Goal: Transaction & Acquisition: Book appointment/travel/reservation

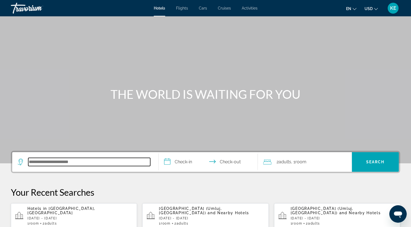
click at [83, 158] on input "Search hotel destination" at bounding box center [89, 162] width 122 height 8
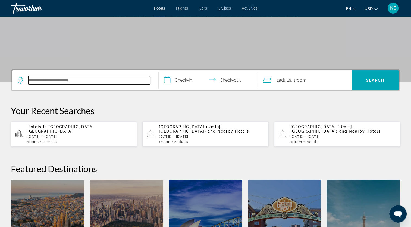
scroll to position [133, 0]
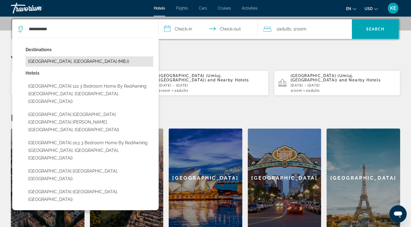
click at [59, 61] on button "[GEOGRAPHIC_DATA], [GEOGRAPHIC_DATA] (MBJ)" at bounding box center [90, 61] width 128 height 10
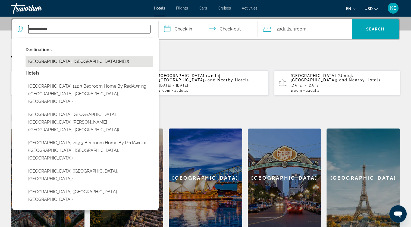
type input "**********"
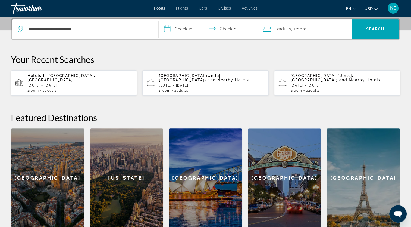
click at [183, 30] on input "**********" at bounding box center [210, 29] width 102 height 21
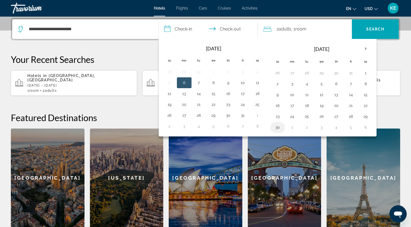
click at [279, 127] on button "30" at bounding box center [277, 127] width 9 height 8
click at [290, 127] on button "1" at bounding box center [292, 127] width 9 height 8
type input "**********"
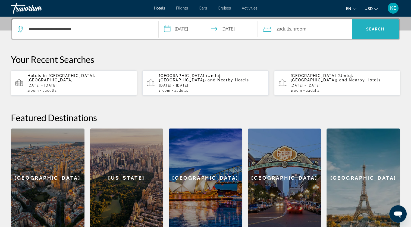
click at [379, 32] on span "Search" at bounding box center [375, 29] width 47 height 13
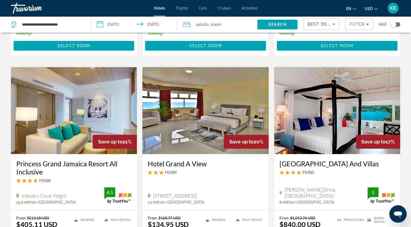
scroll to position [402, 0]
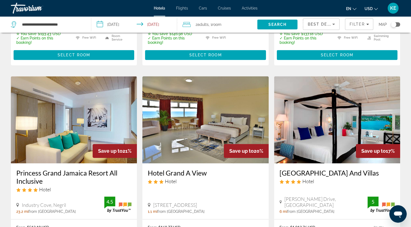
click at [211, 134] on img "Main content" at bounding box center [205, 119] width 126 height 87
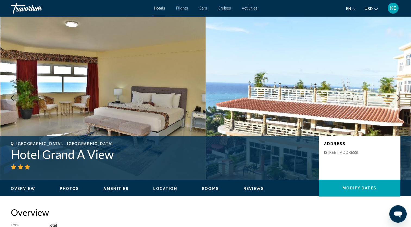
click at [399, 95] on icon "Next image" at bounding box center [399, 98] width 7 height 7
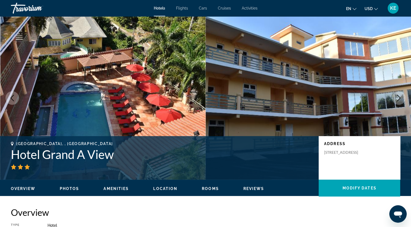
click at [399, 95] on icon "Next image" at bounding box center [399, 98] width 7 height 7
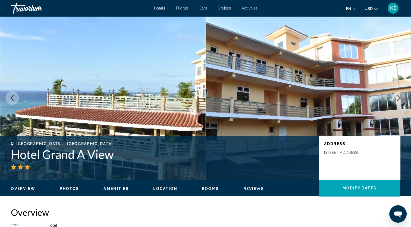
click at [399, 95] on icon "Next image" at bounding box center [399, 98] width 7 height 7
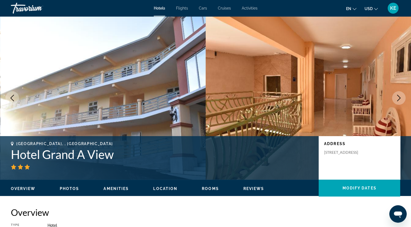
click at [399, 95] on icon "Next image" at bounding box center [399, 98] width 7 height 7
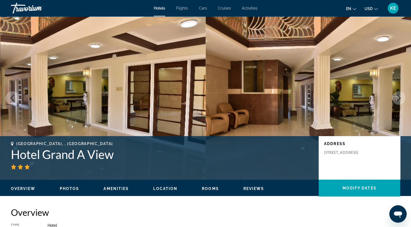
click at [399, 95] on icon "Next image" at bounding box center [399, 98] width 7 height 7
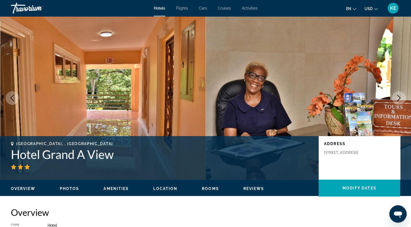
click at [399, 95] on icon "Next image" at bounding box center [399, 98] width 7 height 7
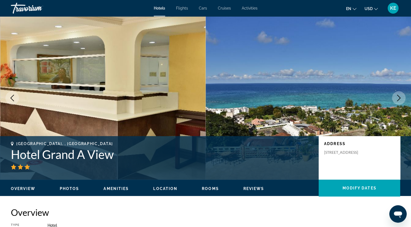
click at [399, 95] on icon "Next image" at bounding box center [399, 98] width 7 height 7
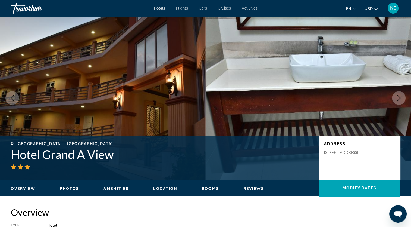
click at [399, 95] on icon "Next image" at bounding box center [399, 98] width 7 height 7
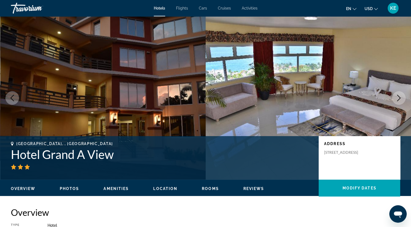
click at [399, 95] on icon "Next image" at bounding box center [399, 98] width 7 height 7
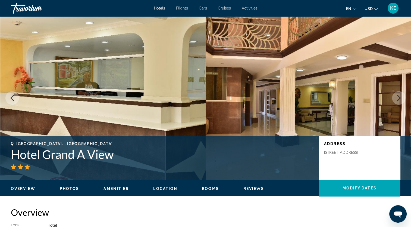
click at [399, 95] on icon "Next image" at bounding box center [399, 98] width 7 height 7
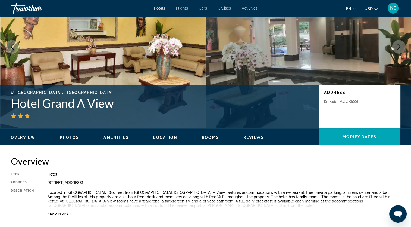
scroll to position [48, 0]
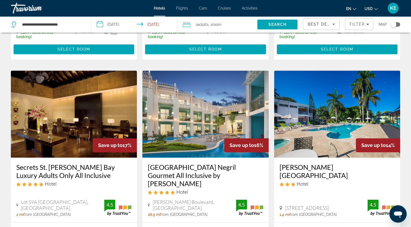
scroll to position [617, 0]
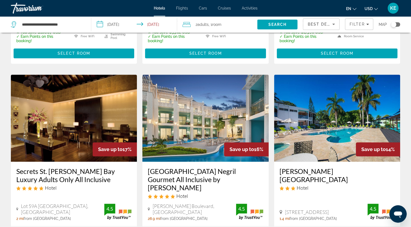
click at [385, 122] on img "Main content" at bounding box center [337, 117] width 126 height 87
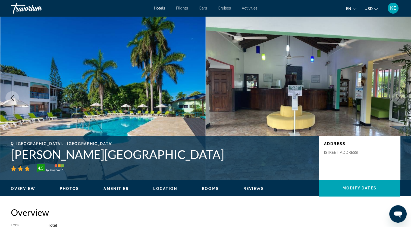
click at [401, 96] on icon "Next image" at bounding box center [399, 98] width 7 height 7
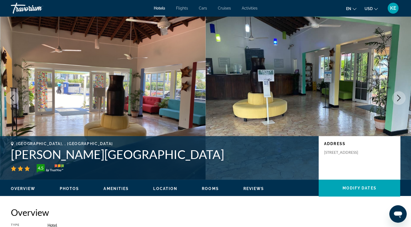
click at [401, 96] on icon "Next image" at bounding box center [399, 98] width 7 height 7
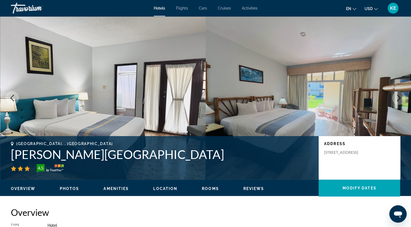
click at [401, 96] on icon "Next image" at bounding box center [399, 98] width 7 height 7
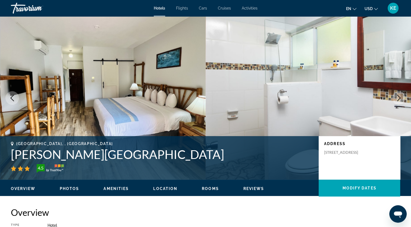
click at [401, 96] on icon "Next image" at bounding box center [399, 98] width 7 height 7
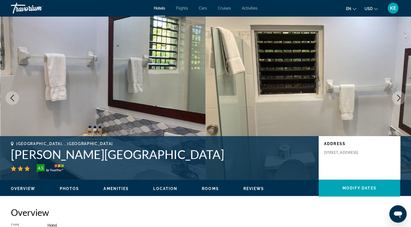
click at [401, 96] on icon "Next image" at bounding box center [399, 98] width 7 height 7
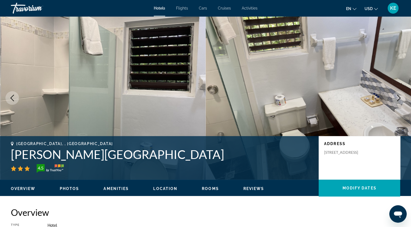
click at [401, 96] on icon "Next image" at bounding box center [399, 98] width 7 height 7
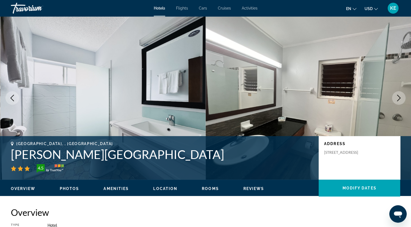
click at [401, 96] on icon "Next image" at bounding box center [399, 98] width 7 height 7
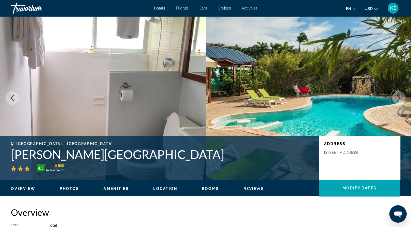
click at [401, 96] on icon "Next image" at bounding box center [399, 98] width 7 height 7
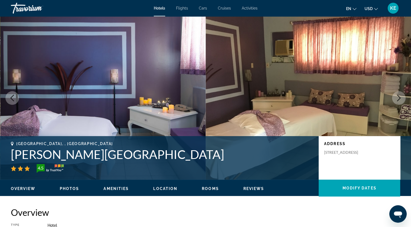
click at [401, 96] on icon "Next image" at bounding box center [399, 98] width 7 height 7
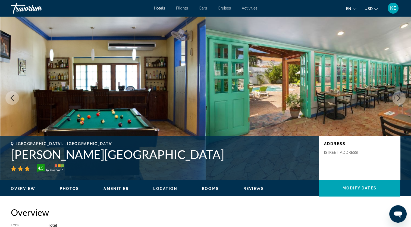
click at [401, 96] on icon "Next image" at bounding box center [399, 98] width 7 height 7
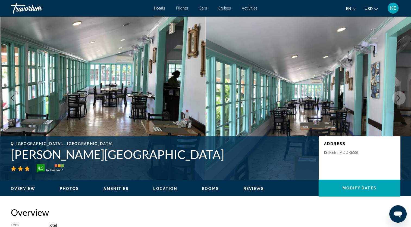
click at [401, 96] on icon "Next image" at bounding box center [399, 98] width 7 height 7
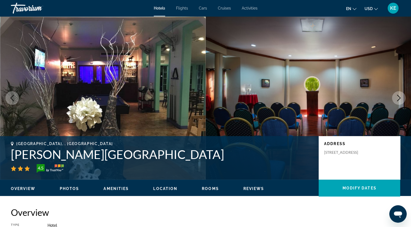
click at [401, 96] on icon "Next image" at bounding box center [399, 98] width 7 height 7
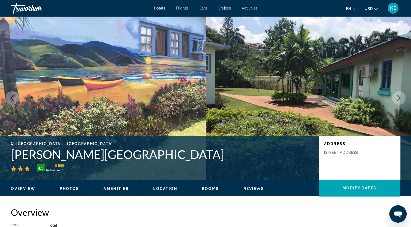
click at [401, 96] on icon "Next image" at bounding box center [399, 98] width 7 height 7
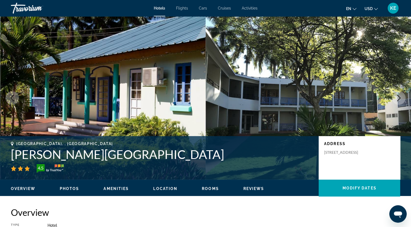
click at [401, 96] on icon "Next image" at bounding box center [399, 98] width 7 height 7
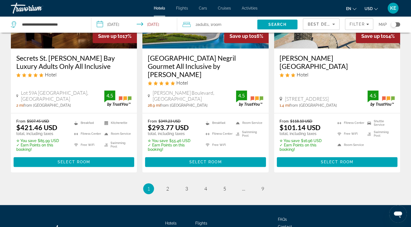
scroll to position [732, 0]
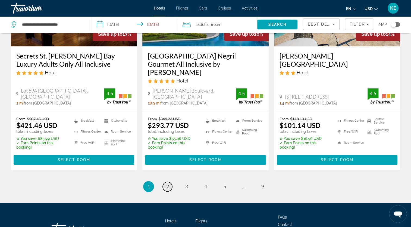
click at [169, 182] on link "page 2" at bounding box center [168, 187] width 10 height 10
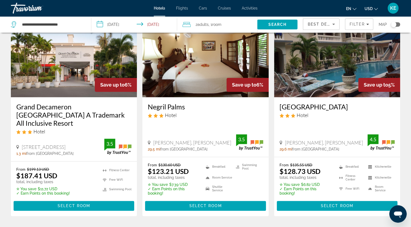
scroll to position [691, 0]
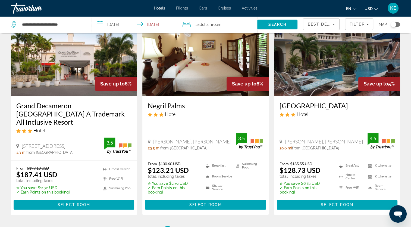
click at [92, 81] on img "Main content" at bounding box center [74, 52] width 126 height 87
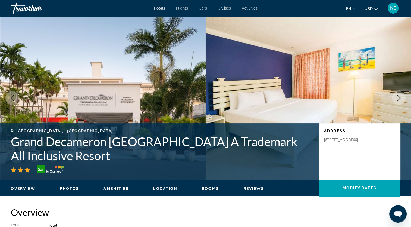
click at [400, 99] on icon "Next image" at bounding box center [399, 98] width 7 height 7
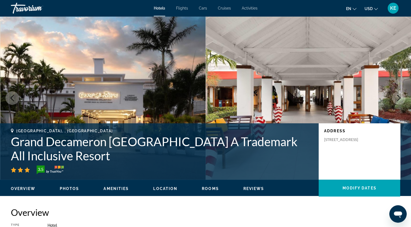
click at [400, 99] on icon "Next image" at bounding box center [399, 98] width 7 height 7
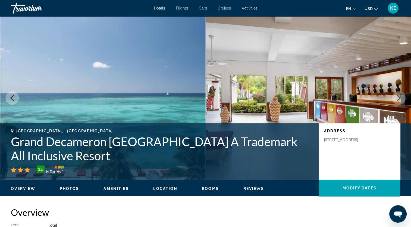
click at [400, 99] on icon "Next image" at bounding box center [399, 98] width 7 height 7
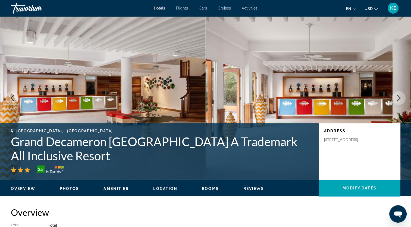
click at [400, 99] on icon "Next image" at bounding box center [399, 98] width 7 height 7
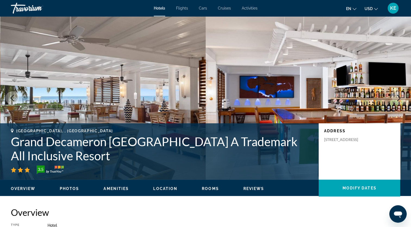
click at [400, 99] on icon "Next image" at bounding box center [399, 98] width 7 height 7
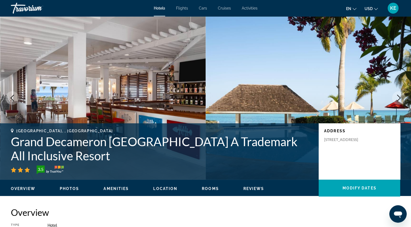
click at [400, 99] on icon "Next image" at bounding box center [399, 98] width 7 height 7
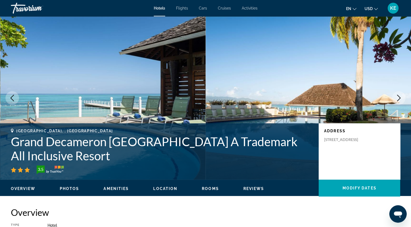
click at [400, 99] on icon "Next image" at bounding box center [399, 98] width 7 height 7
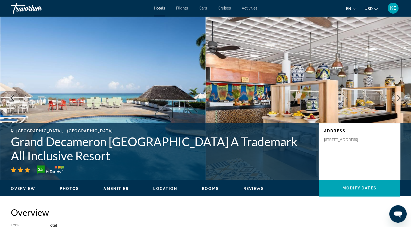
click at [400, 99] on icon "Next image" at bounding box center [399, 98] width 7 height 7
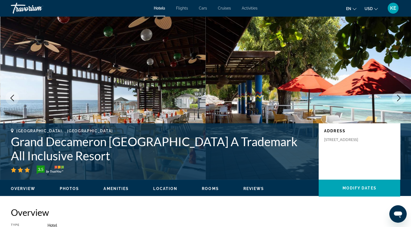
click at [400, 99] on icon "Next image" at bounding box center [399, 98] width 7 height 7
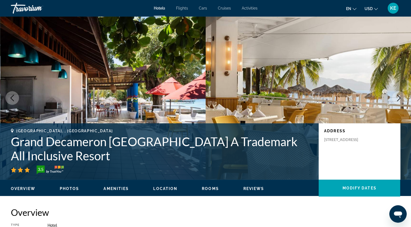
click at [400, 99] on icon "Next image" at bounding box center [399, 98] width 7 height 7
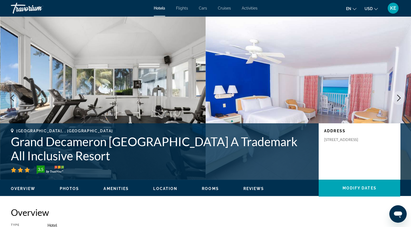
click at [400, 99] on icon "Next image" at bounding box center [399, 98] width 7 height 7
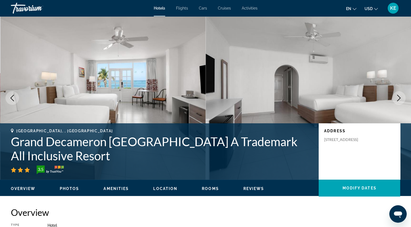
click at [400, 99] on icon "Next image" at bounding box center [399, 98] width 7 height 7
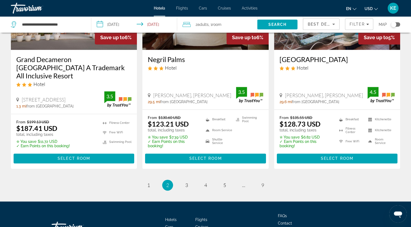
scroll to position [739, 0]
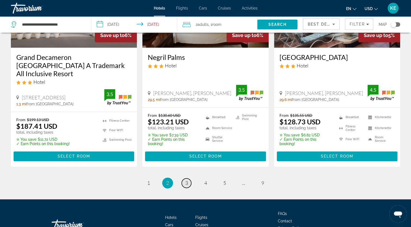
click at [187, 180] on span "3" at bounding box center [186, 183] width 3 height 6
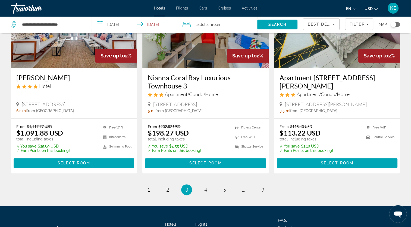
scroll to position [699, 0]
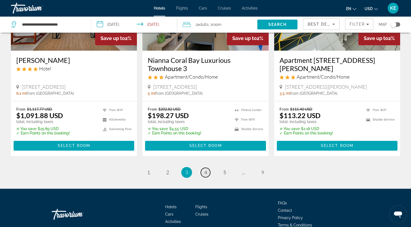
click at [206, 171] on span "4" at bounding box center [205, 172] width 3 height 6
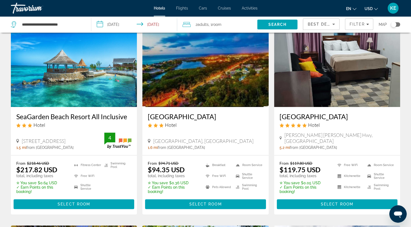
scroll to position [237, 0]
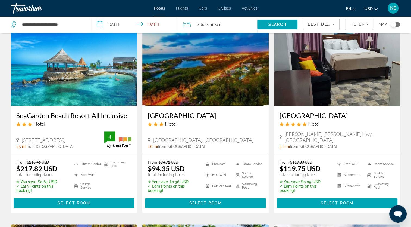
click at [98, 101] on img "Main content" at bounding box center [74, 62] width 126 height 87
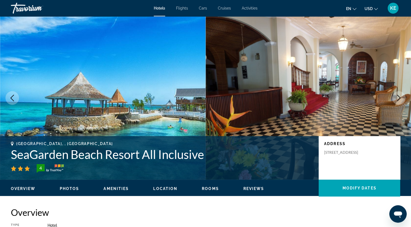
click at [399, 98] on icon "Next image" at bounding box center [399, 98] width 7 height 7
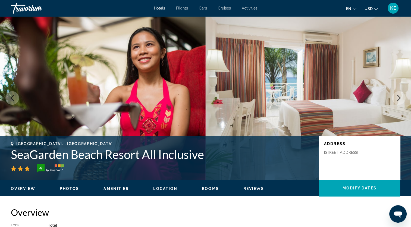
click at [399, 98] on icon "Next image" at bounding box center [399, 98] width 7 height 7
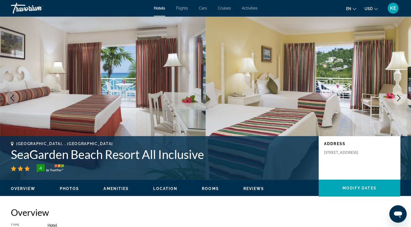
click at [399, 98] on icon "Next image" at bounding box center [399, 98] width 7 height 7
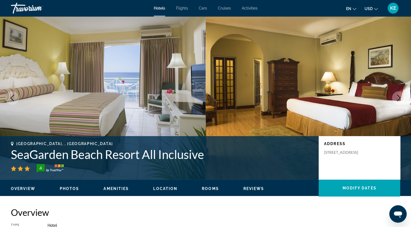
click at [399, 98] on icon "Next image" at bounding box center [399, 98] width 7 height 7
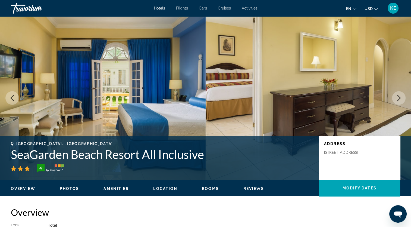
click at [399, 98] on icon "Next image" at bounding box center [399, 98] width 7 height 7
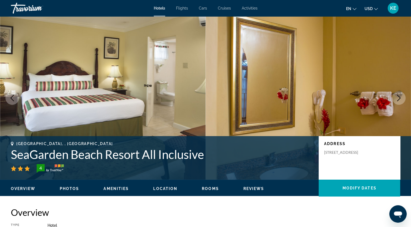
click at [399, 98] on icon "Next image" at bounding box center [399, 98] width 7 height 7
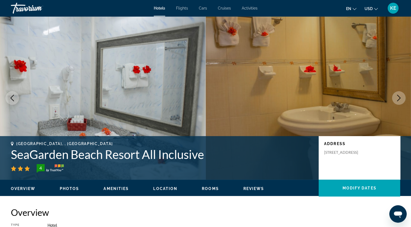
click at [399, 98] on icon "Next image" at bounding box center [399, 98] width 7 height 7
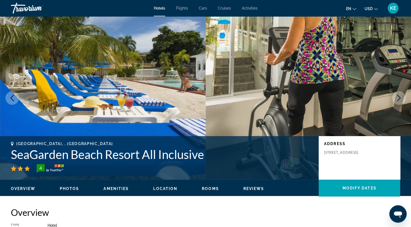
click at [399, 98] on icon "Next image" at bounding box center [399, 98] width 7 height 7
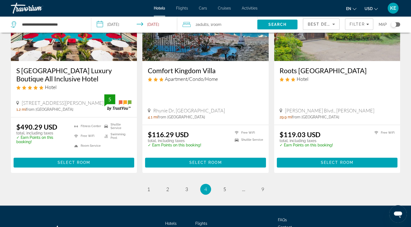
scroll to position [699, 0]
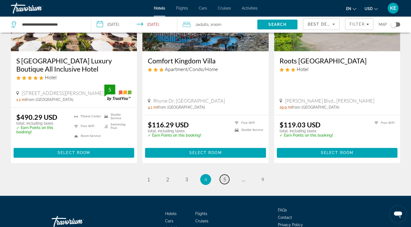
click at [224, 178] on span "5" at bounding box center [224, 179] width 3 height 6
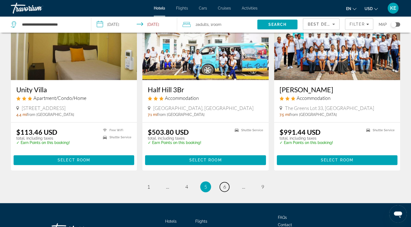
scroll to position [672, 0]
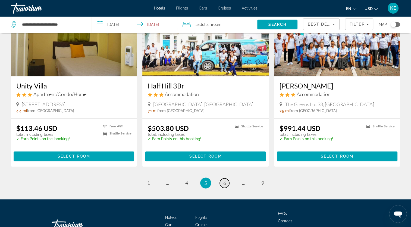
click at [227, 178] on link "page 6" at bounding box center [225, 183] width 10 height 10
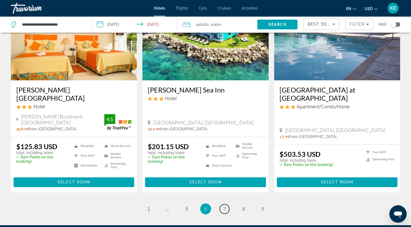
scroll to position [682, 0]
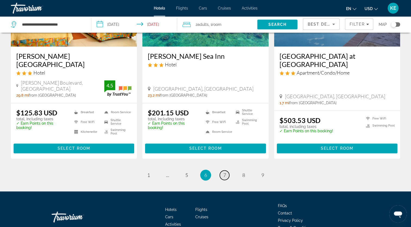
click at [226, 170] on link "page 7" at bounding box center [225, 175] width 10 height 10
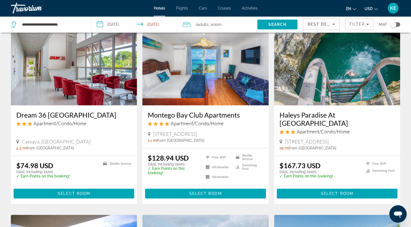
scroll to position [223, 0]
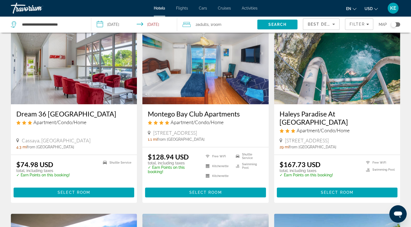
click at [93, 85] on img "Main content" at bounding box center [74, 60] width 126 height 87
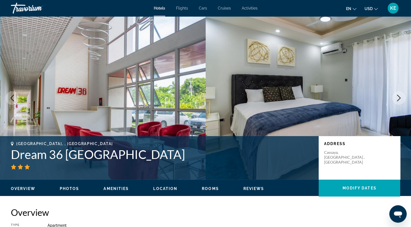
click at [399, 98] on icon "Next image" at bounding box center [399, 98] width 7 height 7
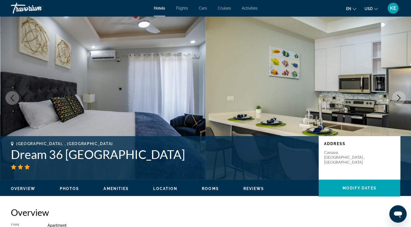
click at [399, 98] on icon "Next image" at bounding box center [399, 98] width 7 height 7
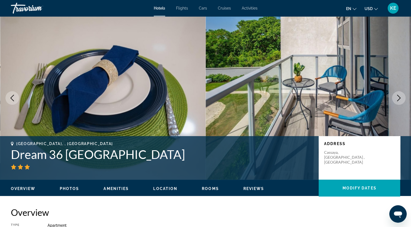
click at [399, 98] on icon "Next image" at bounding box center [399, 98] width 7 height 7
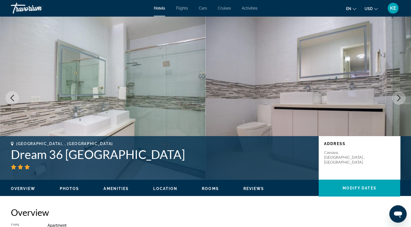
click at [399, 98] on icon "Next image" at bounding box center [399, 98] width 7 height 7
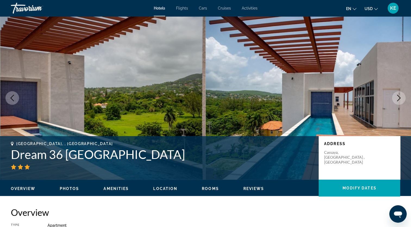
click at [399, 98] on icon "Next image" at bounding box center [399, 98] width 7 height 7
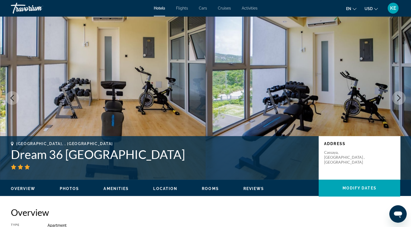
click at [399, 98] on icon "Next image" at bounding box center [399, 98] width 7 height 7
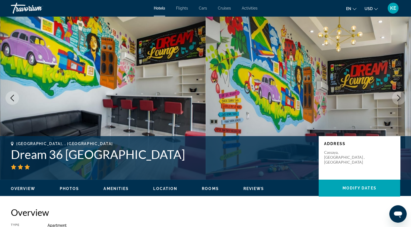
click at [399, 98] on icon "Next image" at bounding box center [399, 98] width 7 height 7
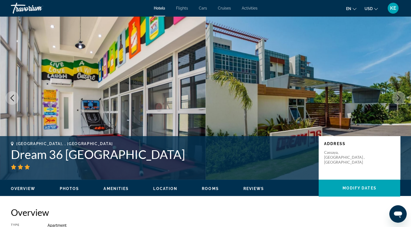
click at [399, 98] on icon "Next image" at bounding box center [399, 98] width 7 height 7
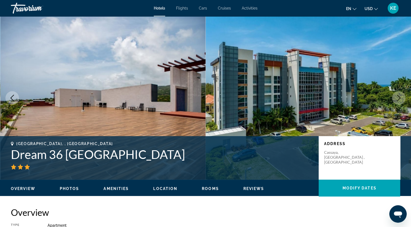
click at [399, 98] on icon "Next image" at bounding box center [399, 98] width 7 height 7
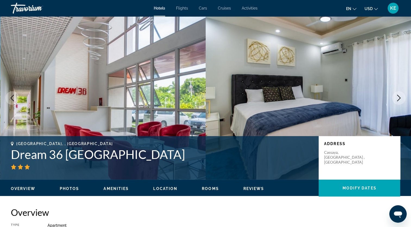
click at [399, 98] on icon "Next image" at bounding box center [399, 98] width 7 height 7
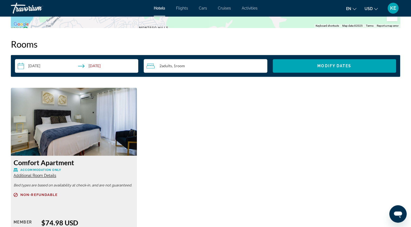
scroll to position [683, 0]
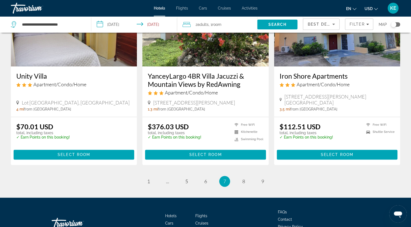
scroll to position [655, 0]
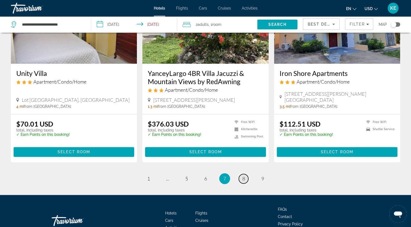
click at [245, 176] on span "8" at bounding box center [243, 178] width 3 height 6
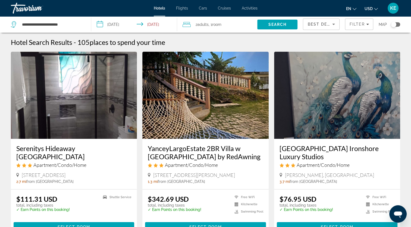
scroll to position [11, 0]
